Goal: Task Accomplishment & Management: Use online tool/utility

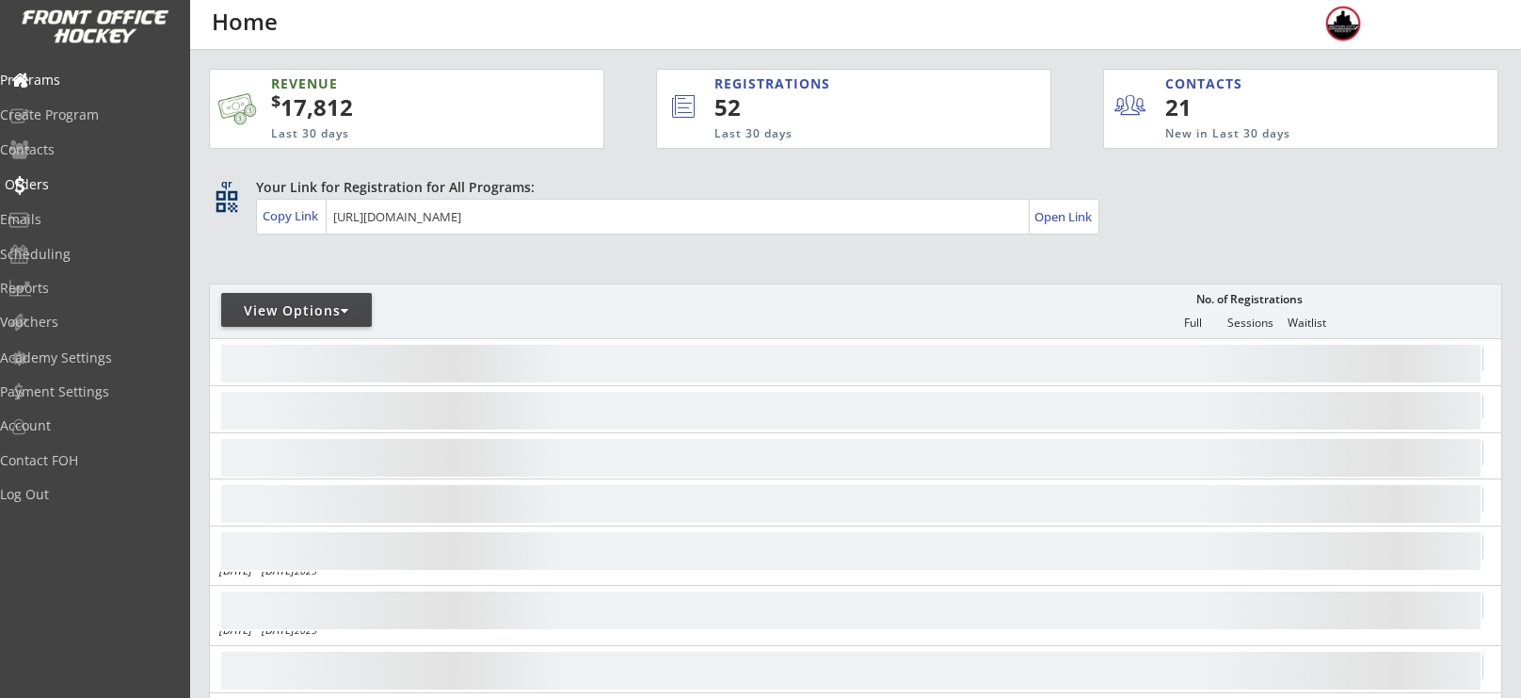
click at [69, 188] on div "Orders" at bounding box center [89, 184] width 169 height 13
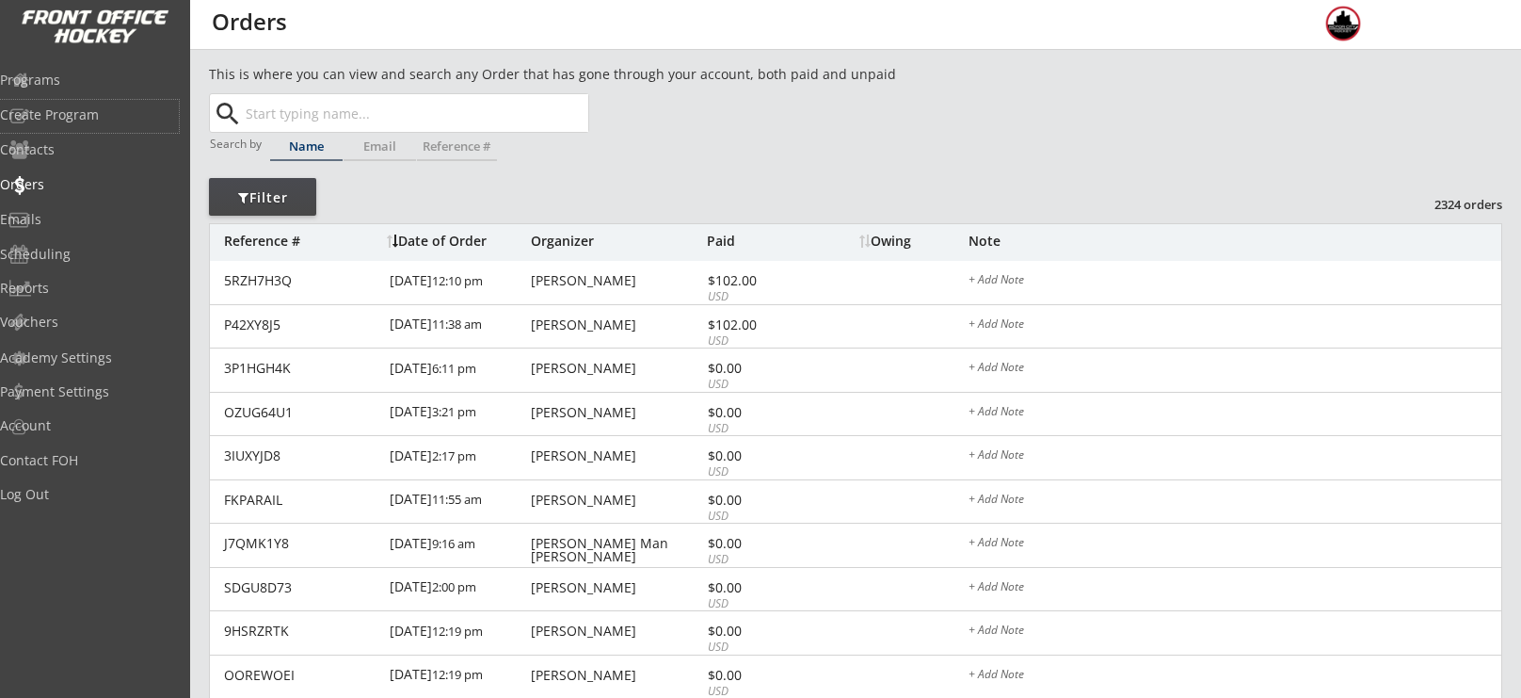
drag, startPoint x: 98, startPoint y: 112, endPoint x: 551, endPoint y: 88, distance: 453.4
click at [551, 88] on body "REVENUE $ 17,812 Last 30 days REGISTRATIONS 52 Last 30 days CONTACTS 21 New in …" at bounding box center [760, 349] width 1521 height 698
click at [682, 146] on div "This is where you can view and search any Order that has gone through your acco…" at bounding box center [855, 630] width 1293 height 1132
click at [92, 115] on div "Create Program" at bounding box center [89, 114] width 169 height 13
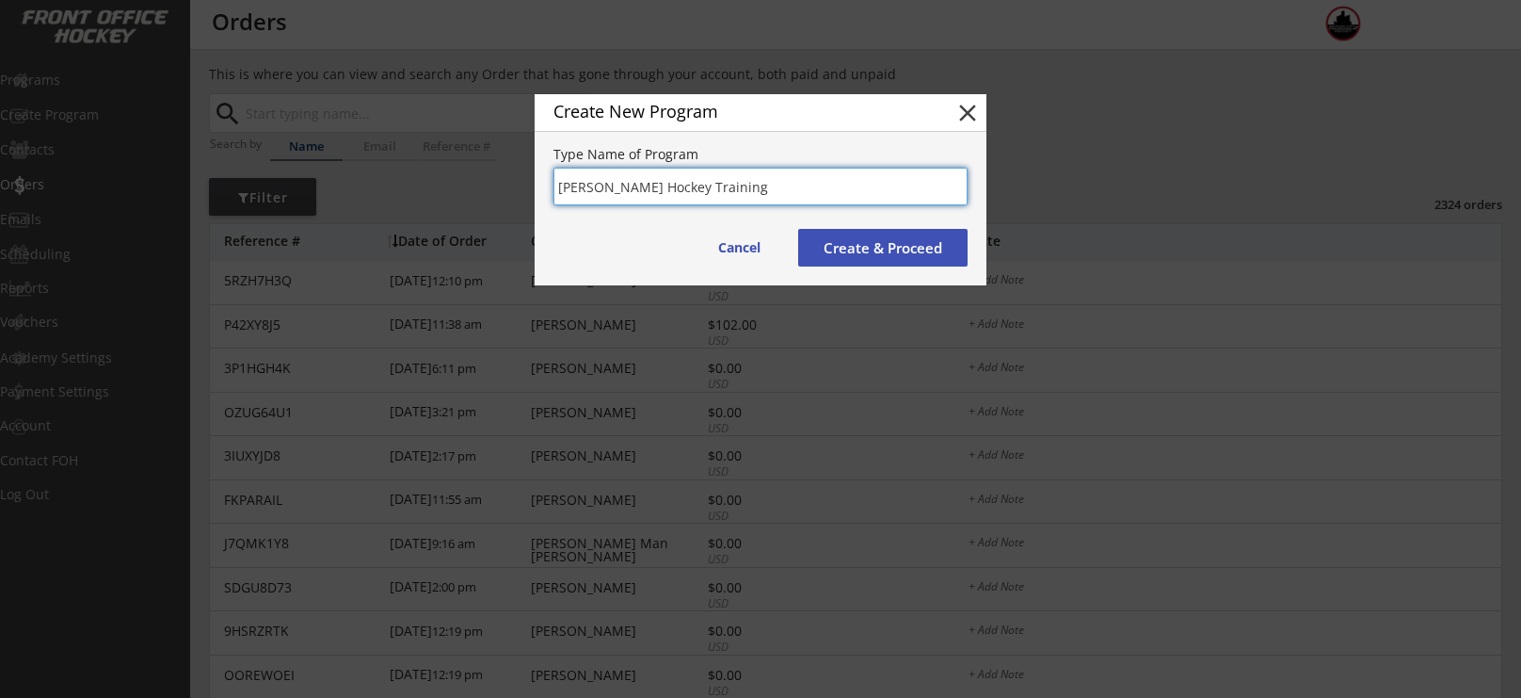
type input "[PERSON_NAME] Hockey Training"
click at [912, 260] on button "Create & Proceed" at bounding box center [882, 248] width 169 height 38
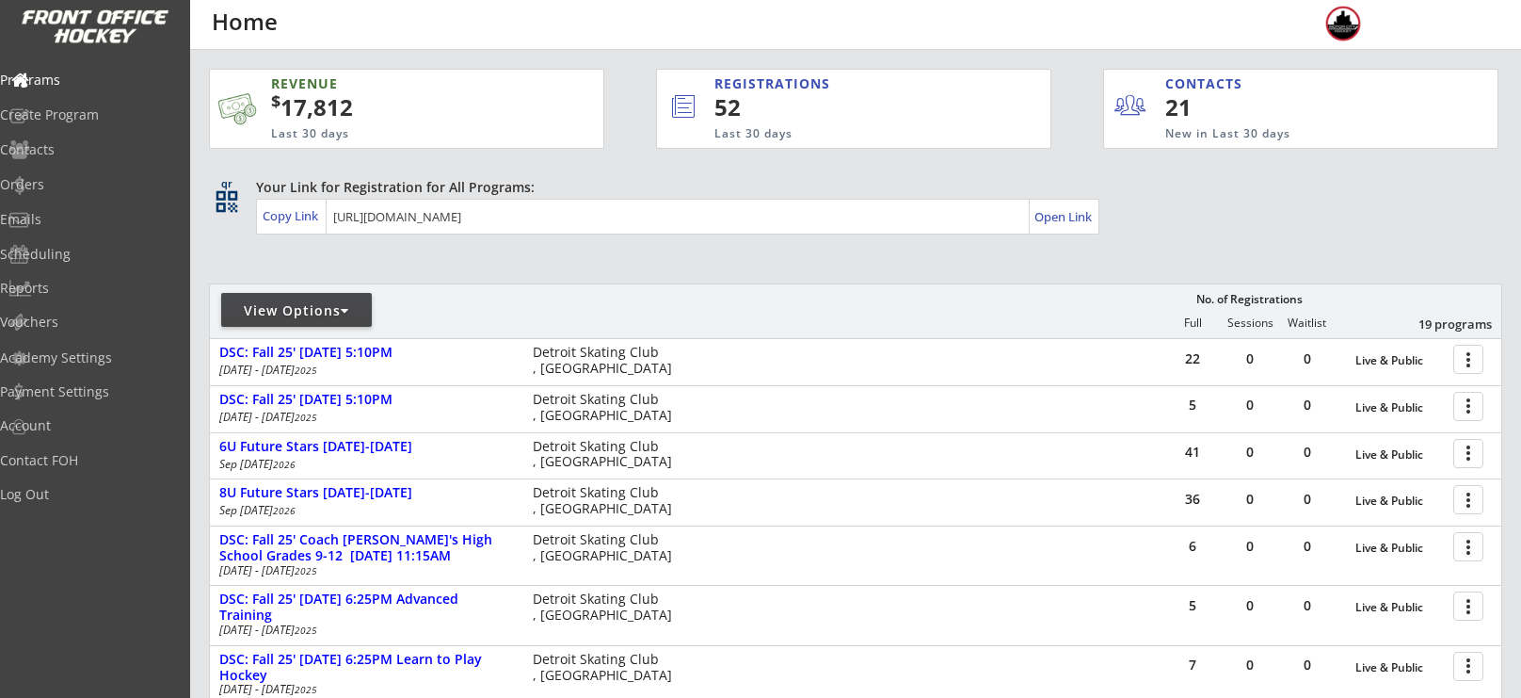
click at [301, 309] on div "View Options" at bounding box center [296, 310] width 151 height 19
select select ""Upcoming Programs""
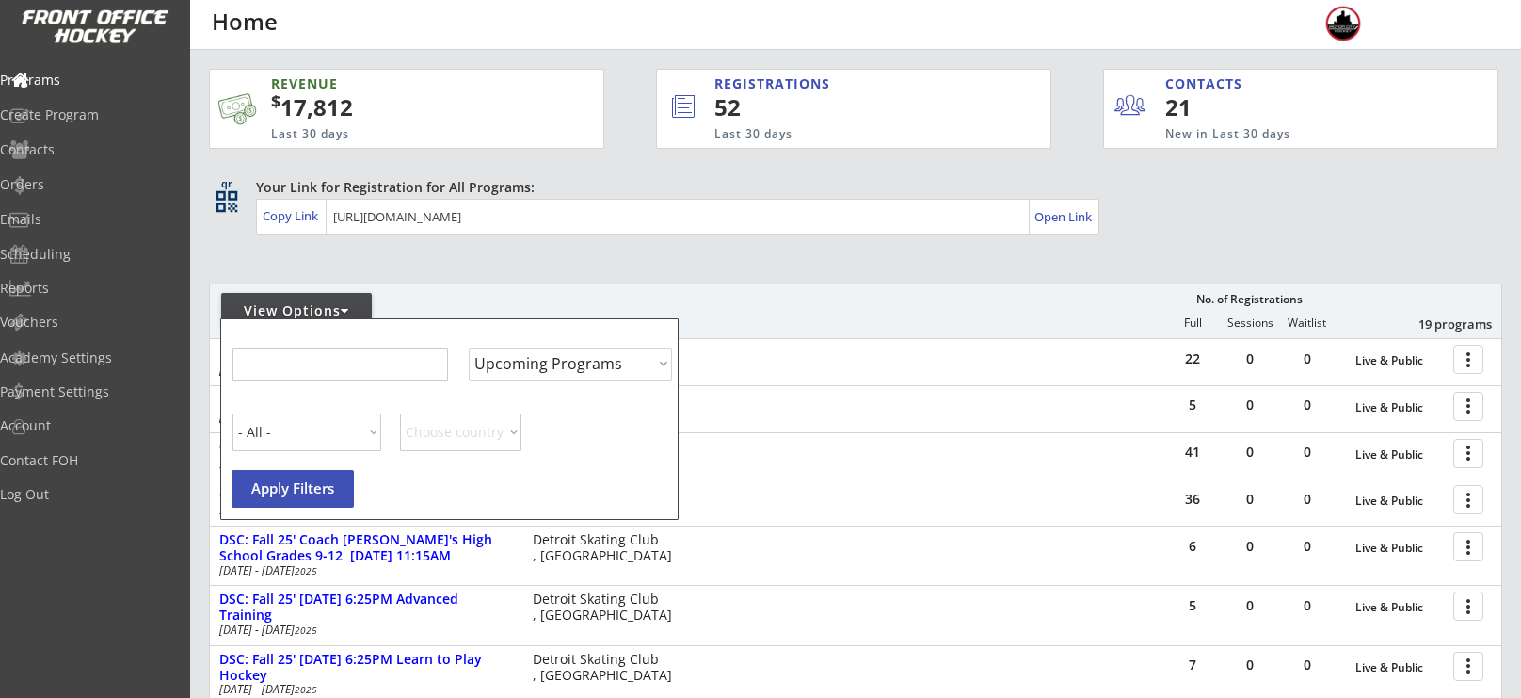
select select ""Upcoming Programs""
click at [319, 358] on input "input" at bounding box center [340, 363] width 216 height 33
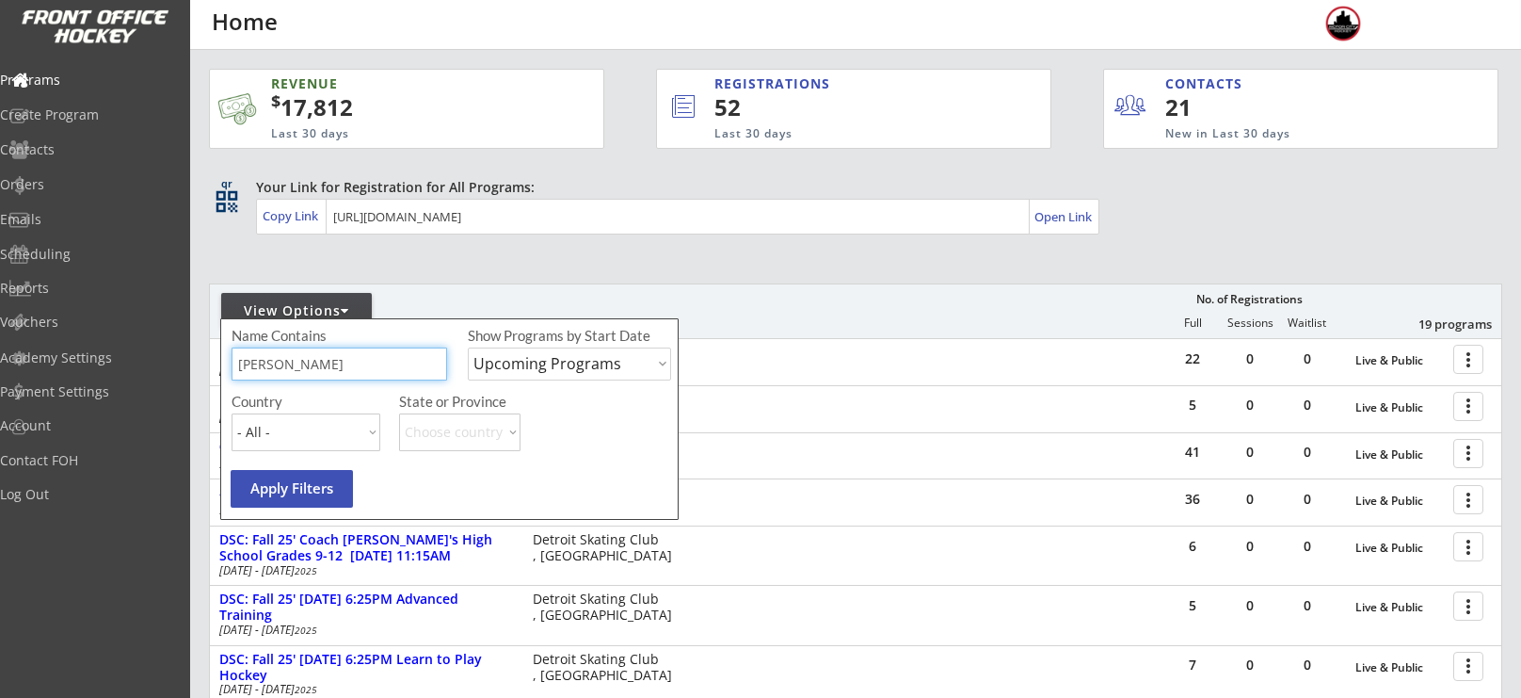
type input "[PERSON_NAME]"
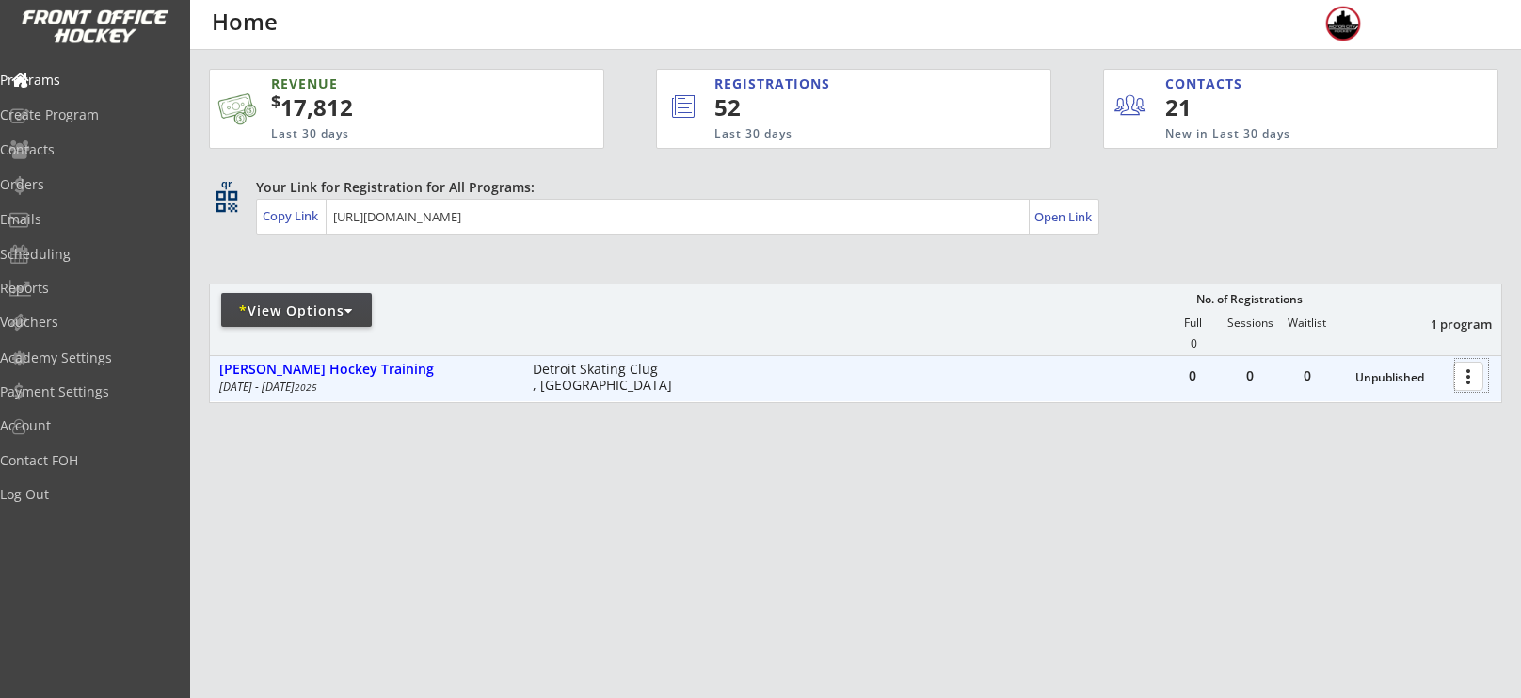
click at [1465, 381] on div at bounding box center [1471, 375] width 33 height 33
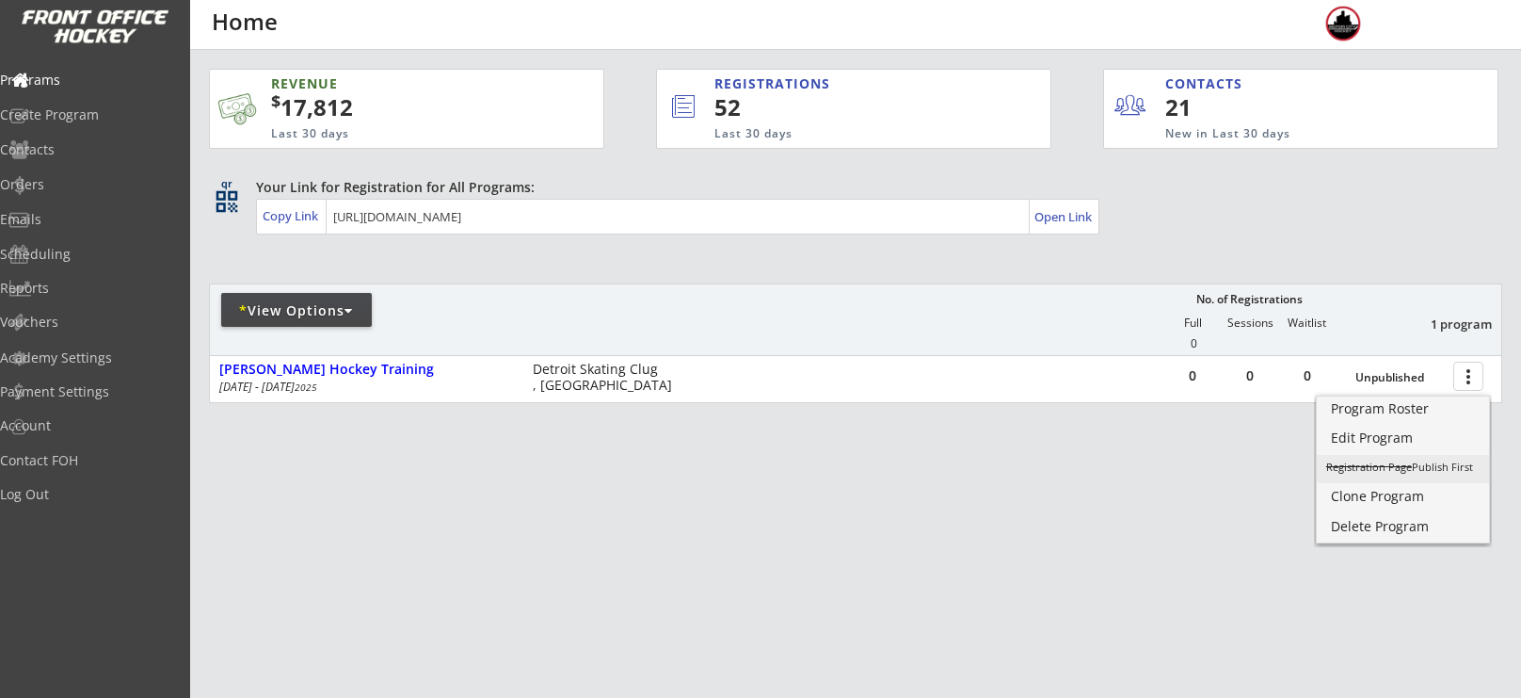
click at [1391, 448] on link "Edit Program" at bounding box center [1403, 440] width 172 height 28
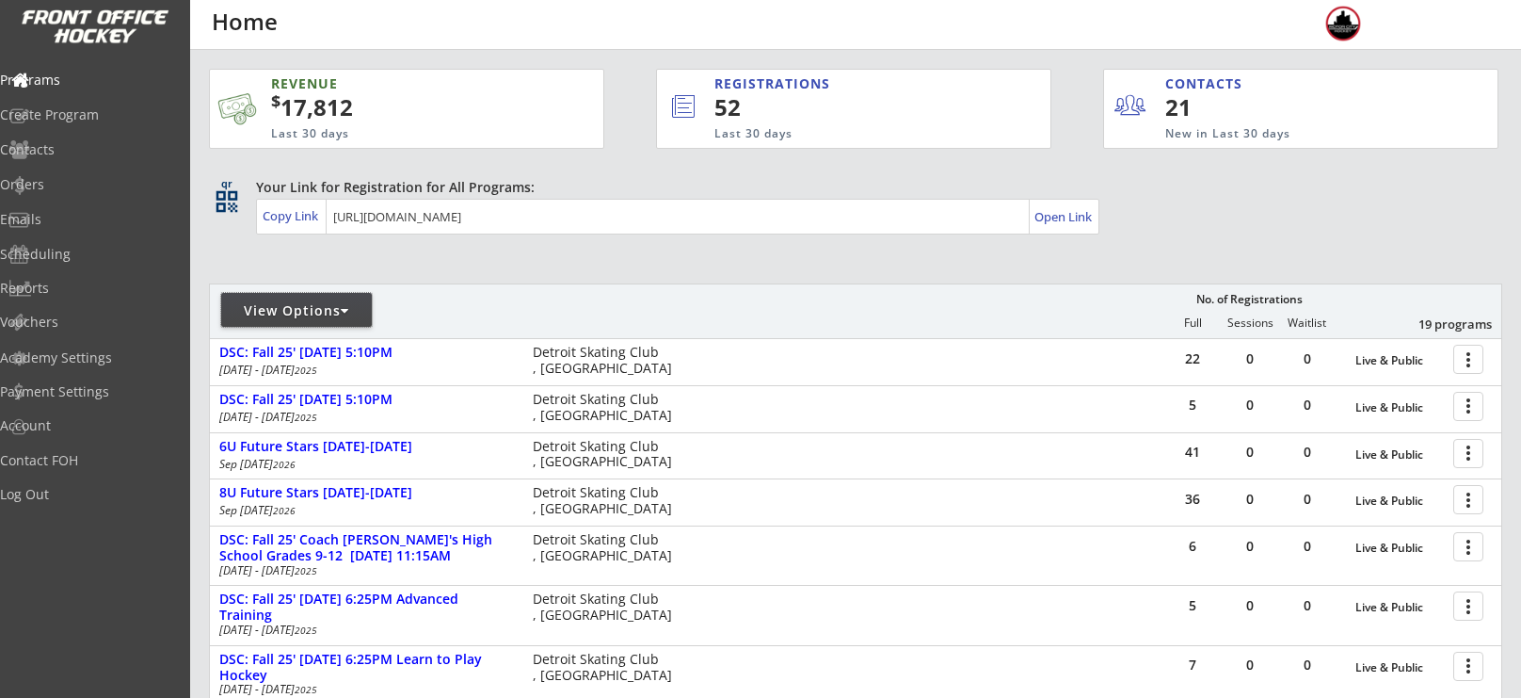
click at [284, 313] on div "View Options" at bounding box center [296, 310] width 151 height 19
select select ""Upcoming Programs""
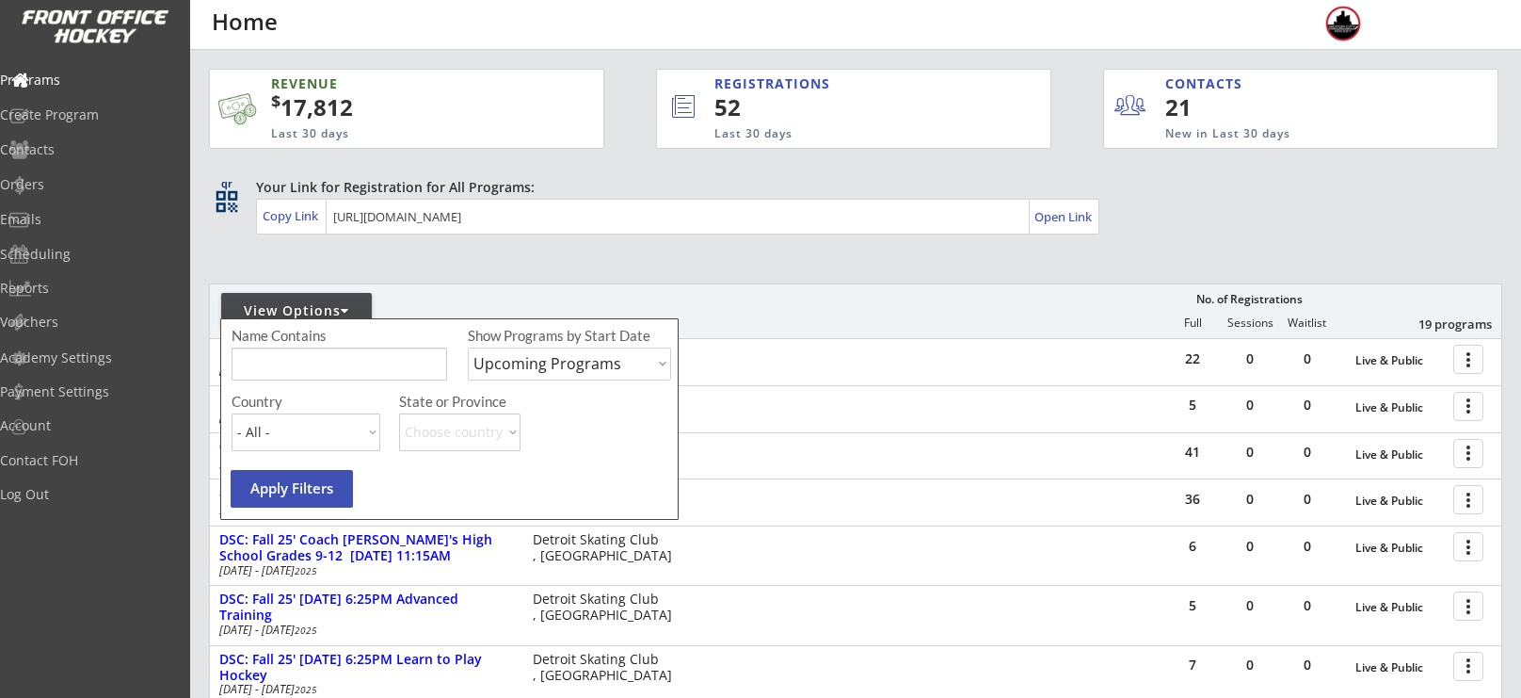
click at [319, 362] on input "input" at bounding box center [340, 363] width 216 height 33
type input "[PERSON_NAME]"
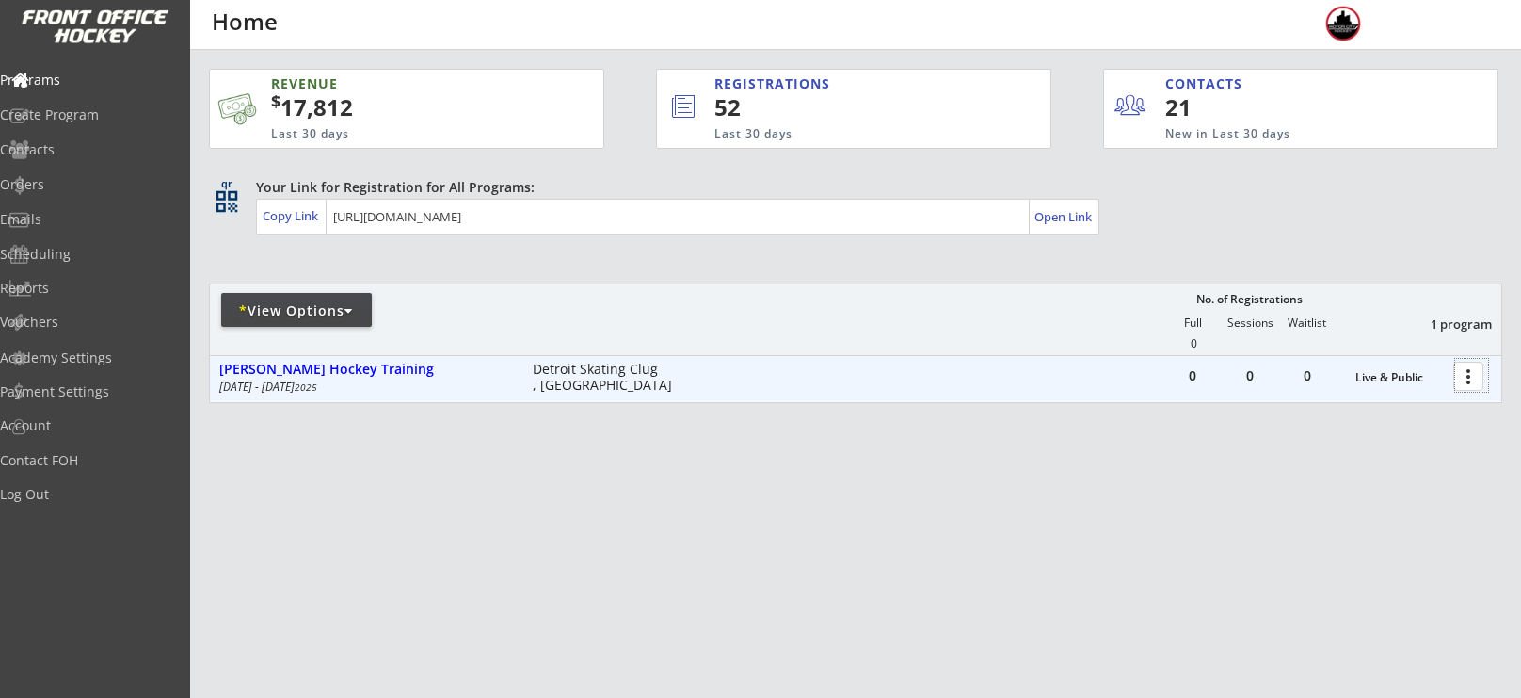
click at [1468, 365] on div at bounding box center [1471, 375] width 33 height 33
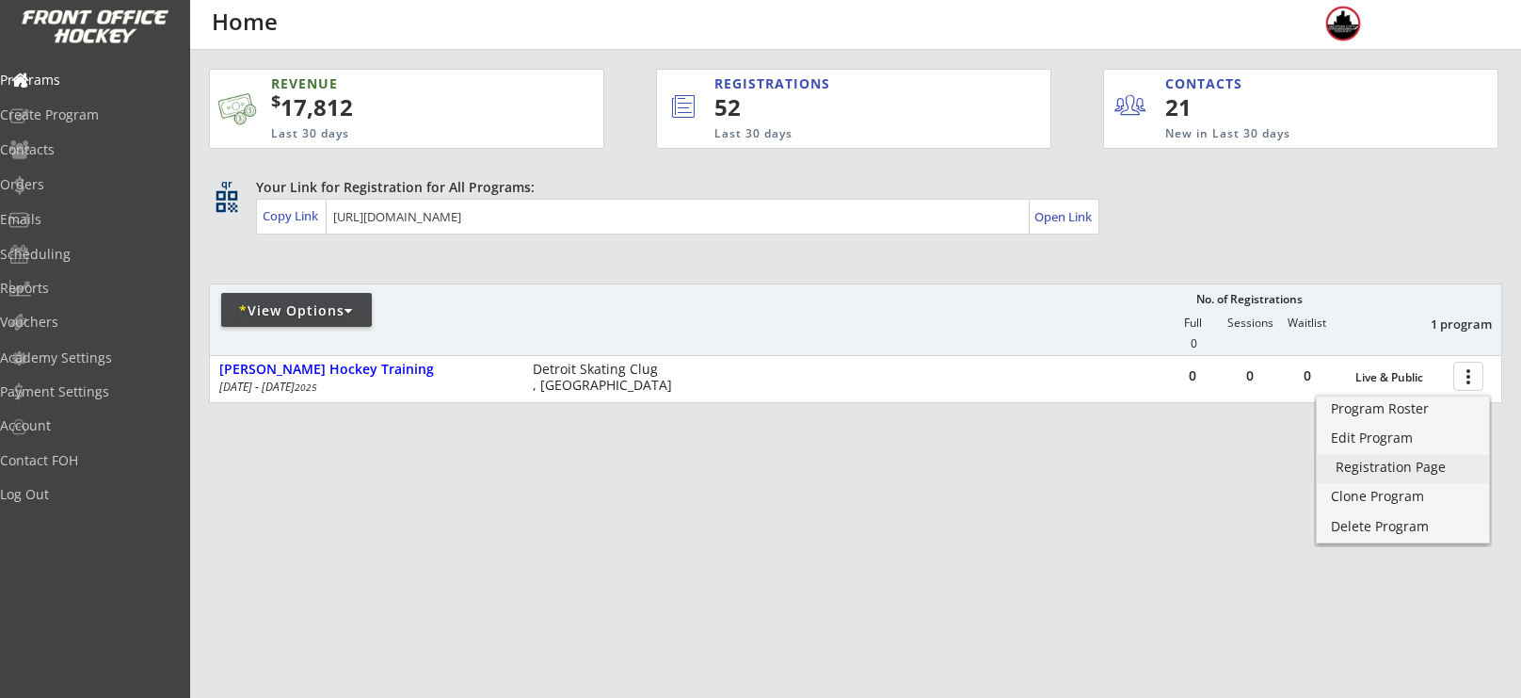
click at [1372, 460] on div "Registration Page" at bounding box center [1403, 466] width 135 height 13
click at [54, 195] on div "Orders" at bounding box center [89, 185] width 179 height 33
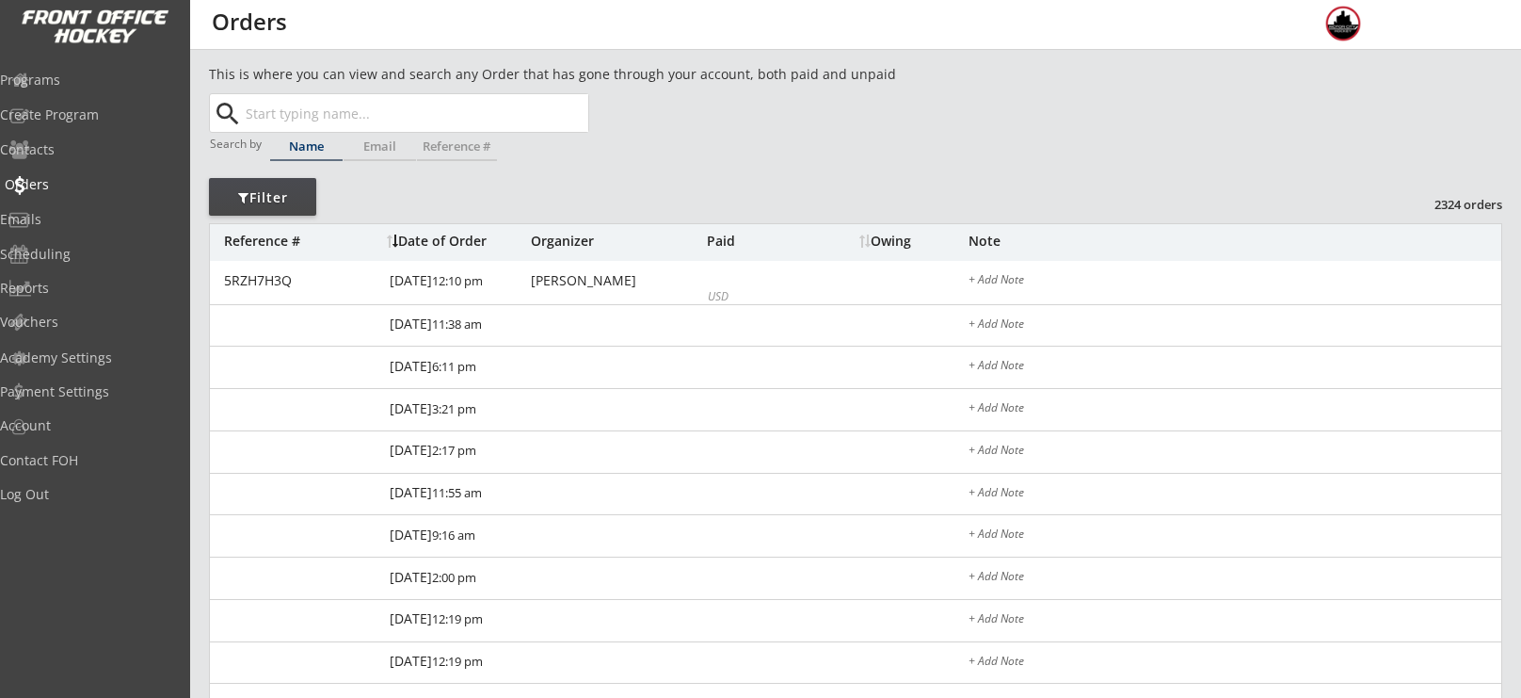
click at [54, 195] on div "Orders" at bounding box center [89, 185] width 179 height 33
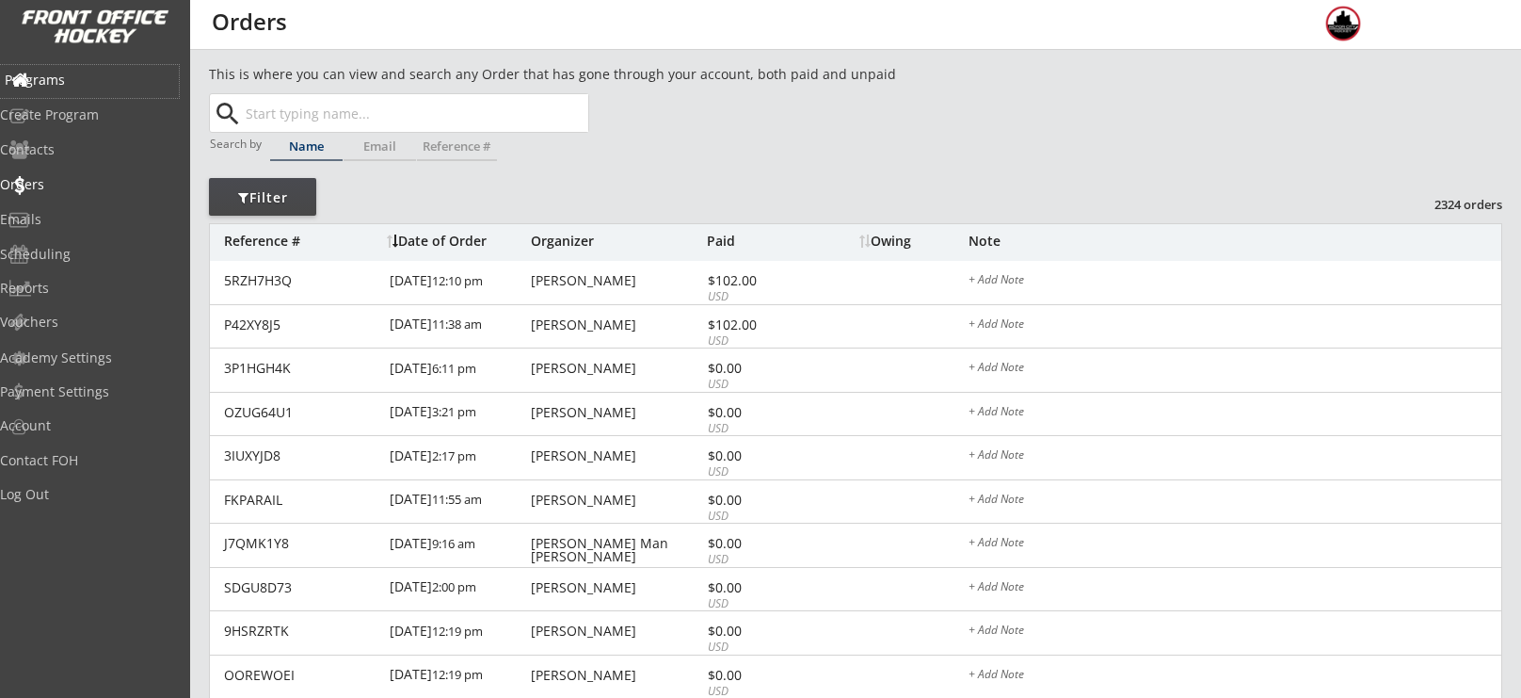
click at [108, 73] on div "Programs" at bounding box center [89, 79] width 169 height 13
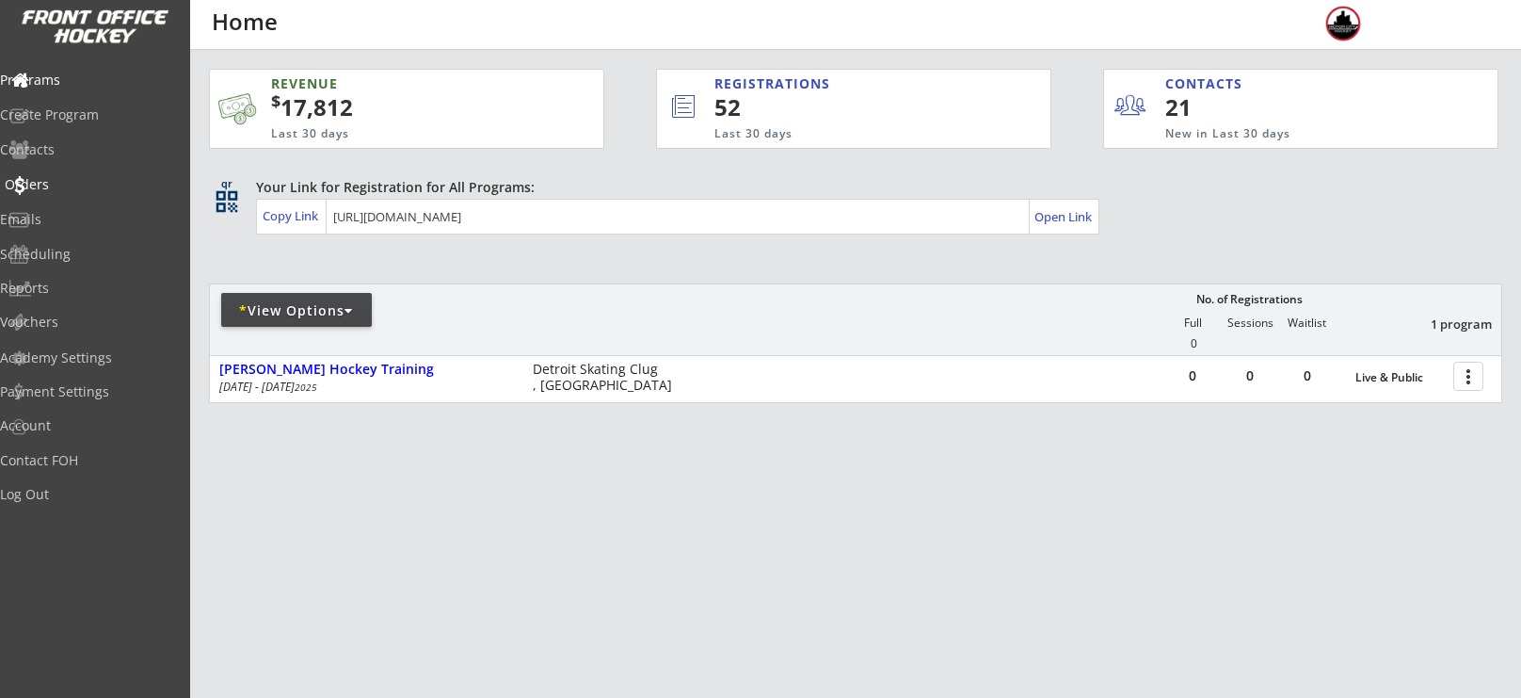
click at [82, 178] on div "Orders" at bounding box center [89, 184] width 169 height 13
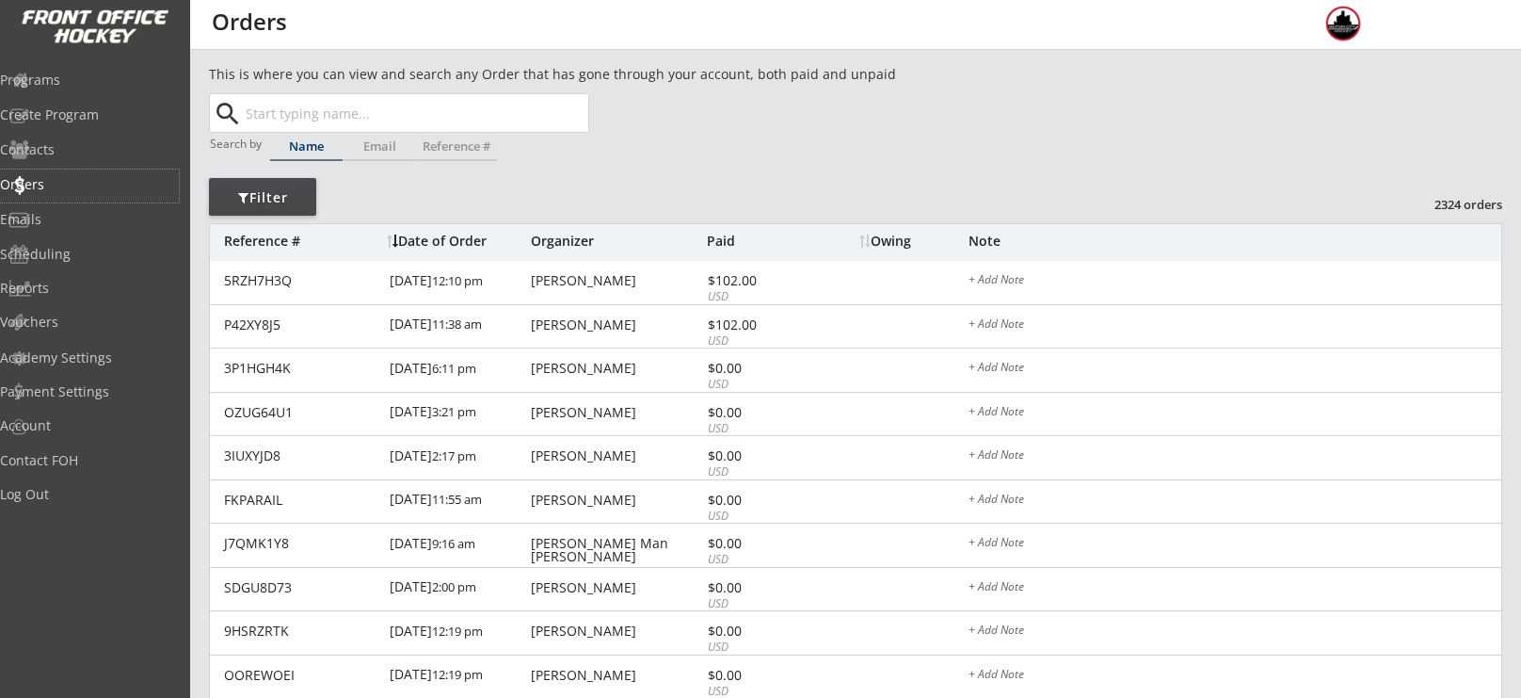
click at [93, 59] on div "Programs Create Program Contacts Orders Emails Scheduling Reports Vouchers" at bounding box center [95, 200] width 190 height 282
click at [94, 73] on div "Programs" at bounding box center [89, 79] width 169 height 13
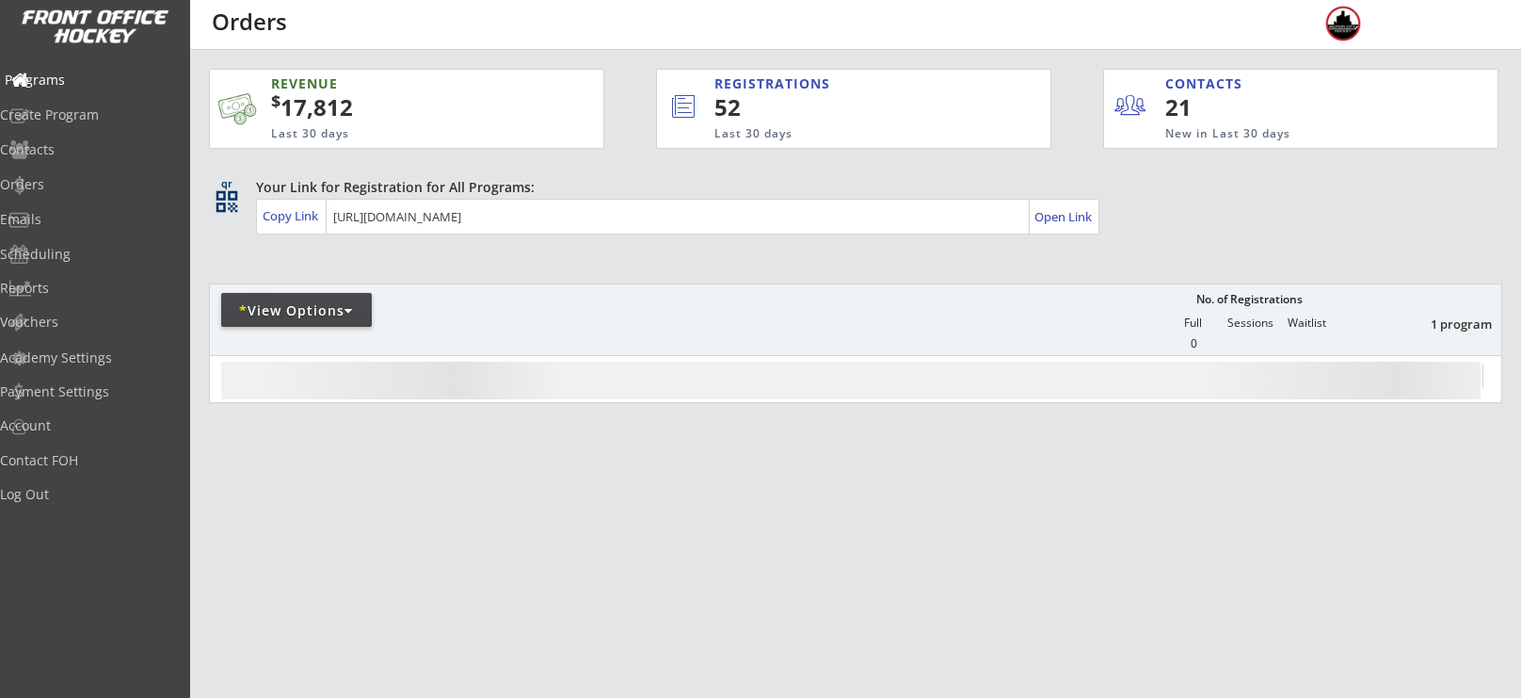
click at [94, 73] on div "Programs" at bounding box center [89, 79] width 169 height 13
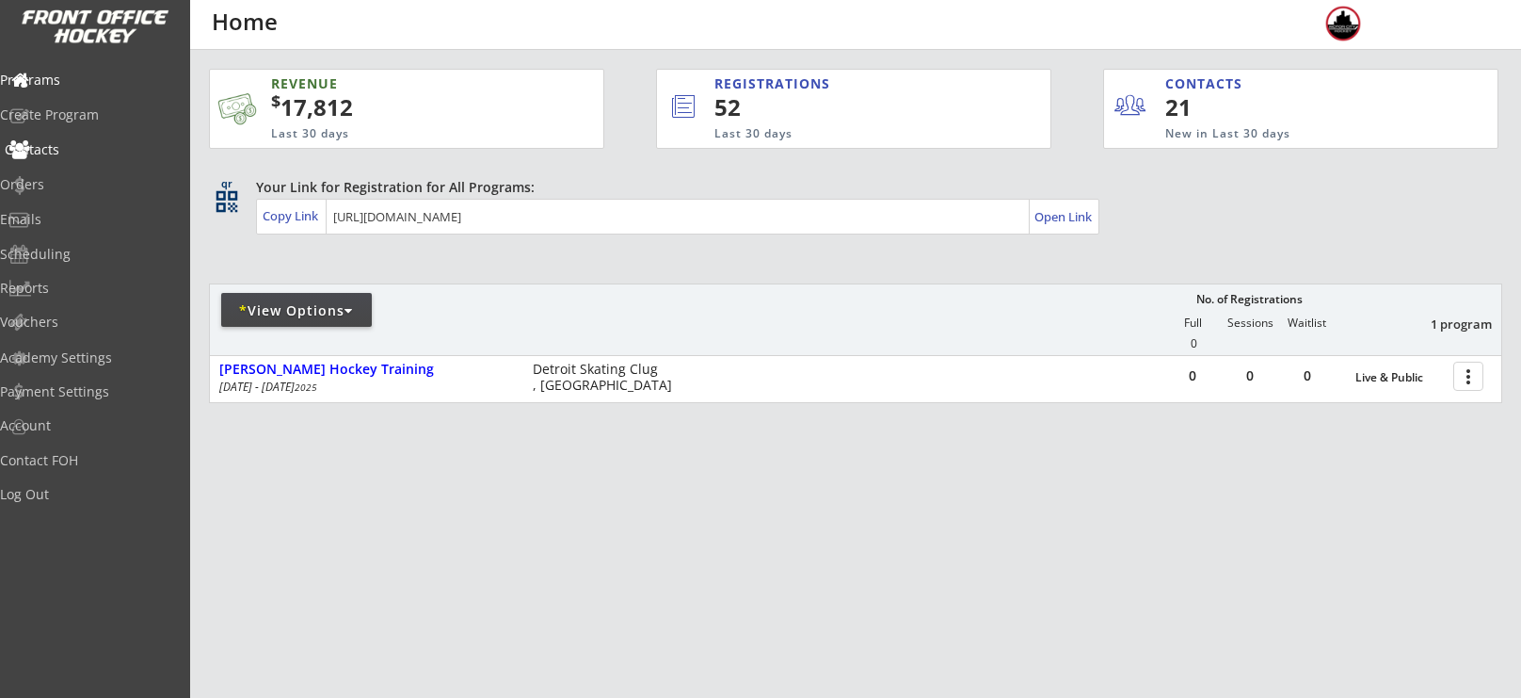
click at [34, 172] on div "Orders" at bounding box center [89, 185] width 179 height 33
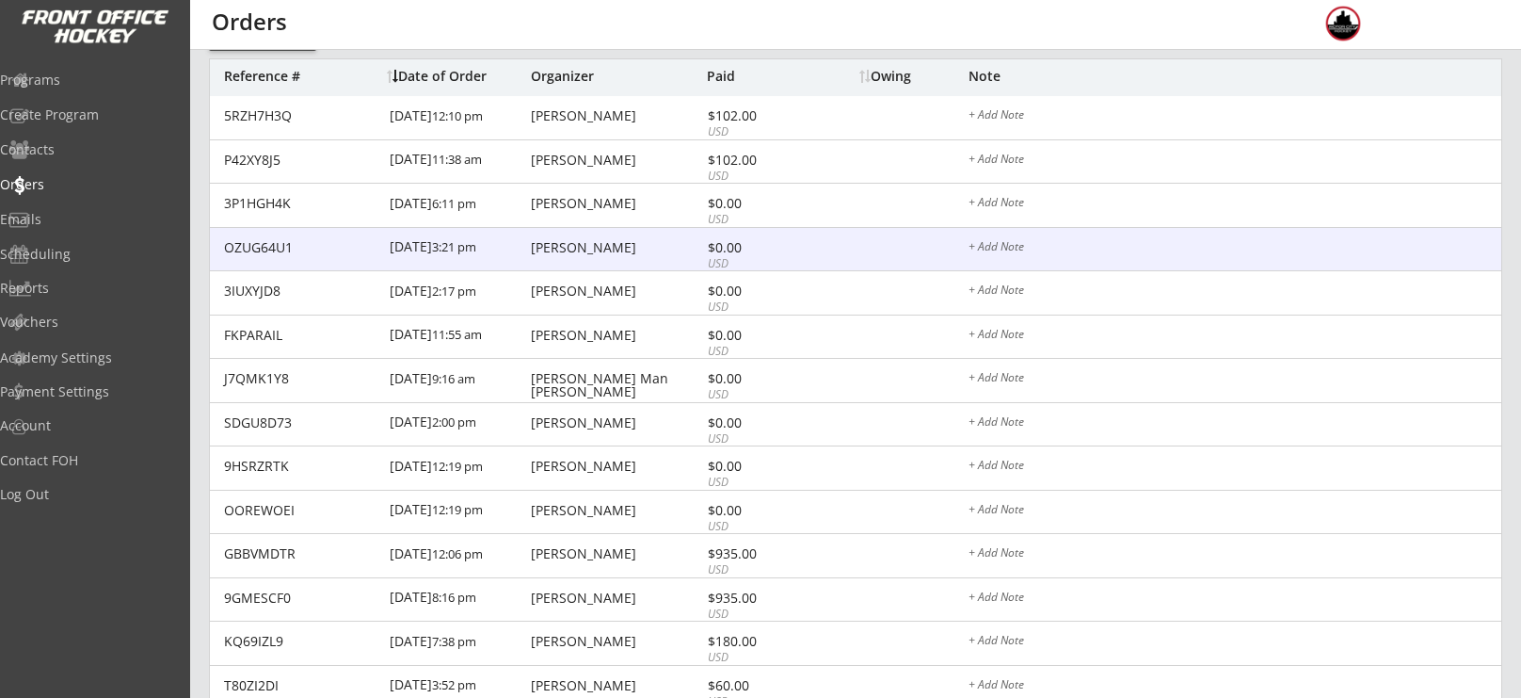
scroll to position [171, 0]
